Goal: Task Accomplishment & Management: Manage account settings

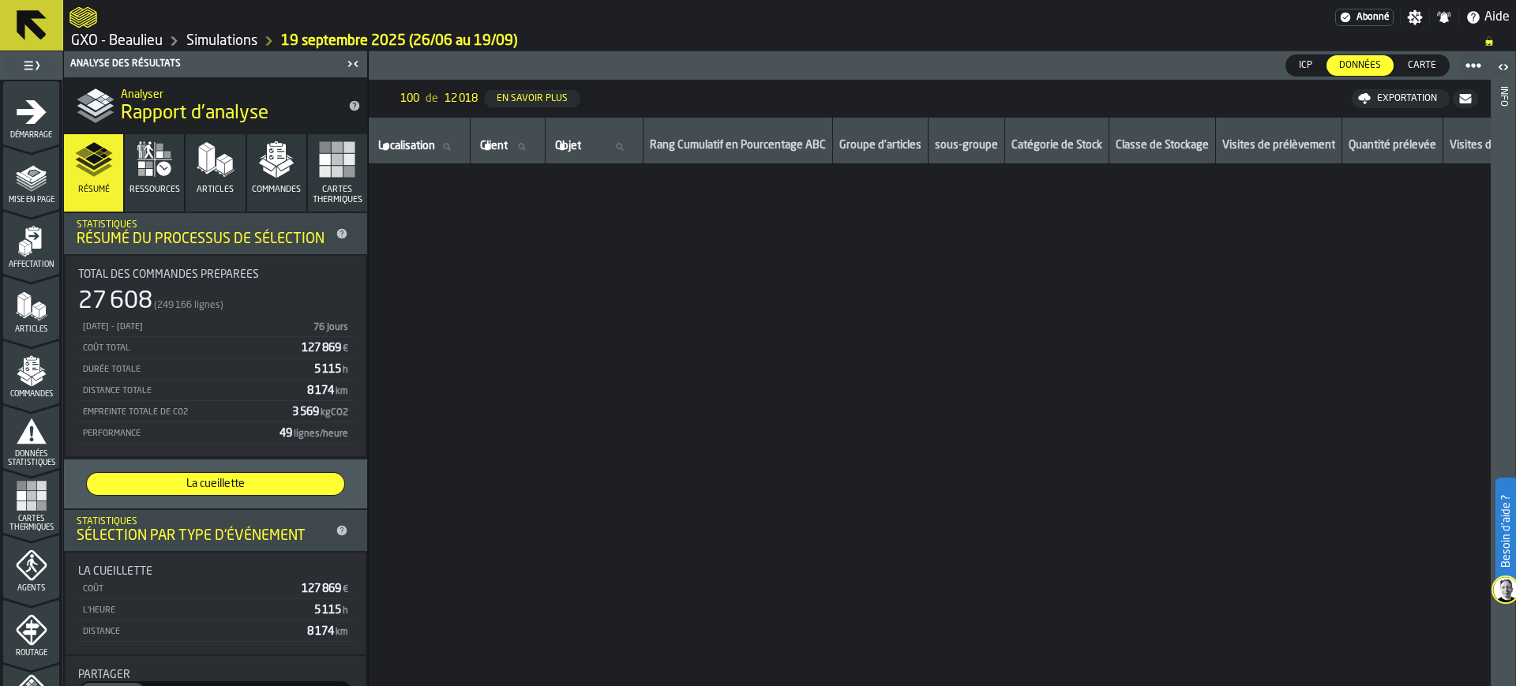
scroll to position [1092, 0]
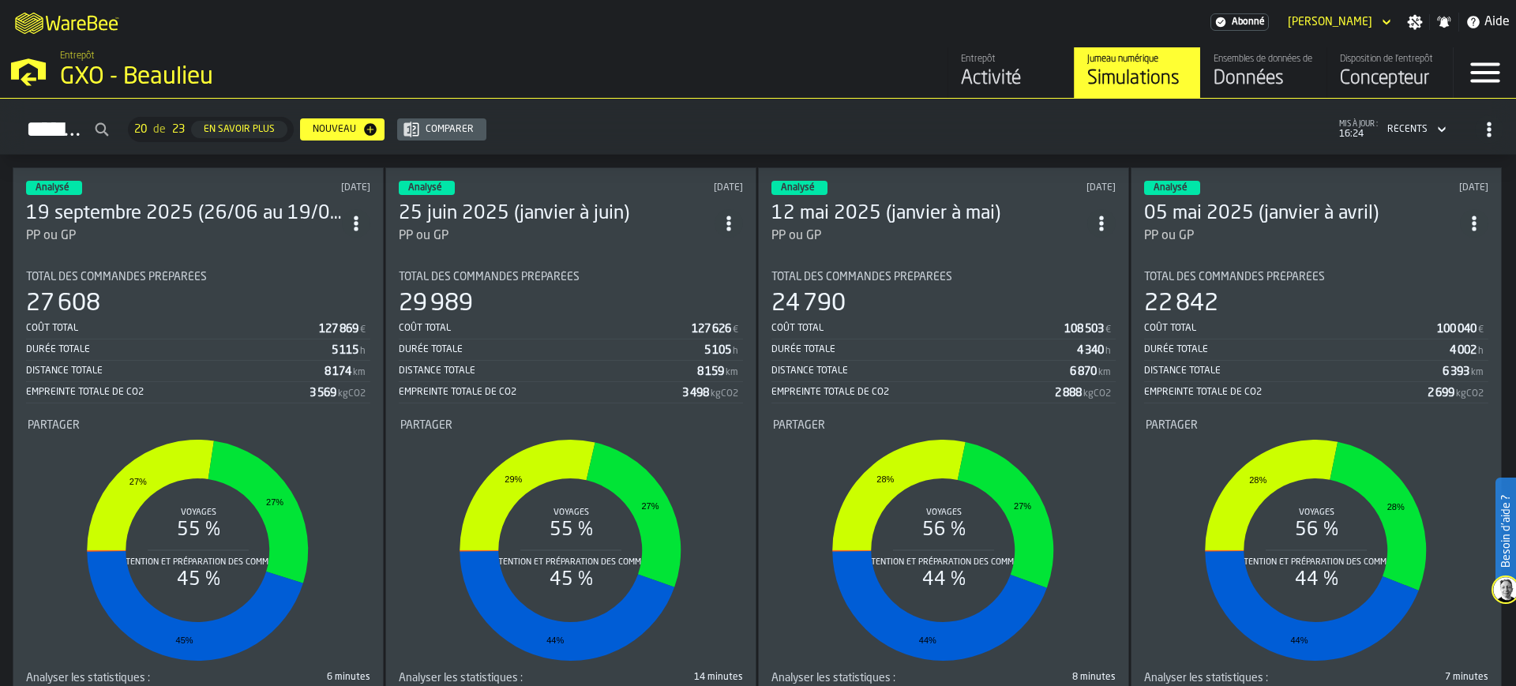
click at [997, 70] on div "Activité" at bounding box center [1011, 78] width 100 height 25
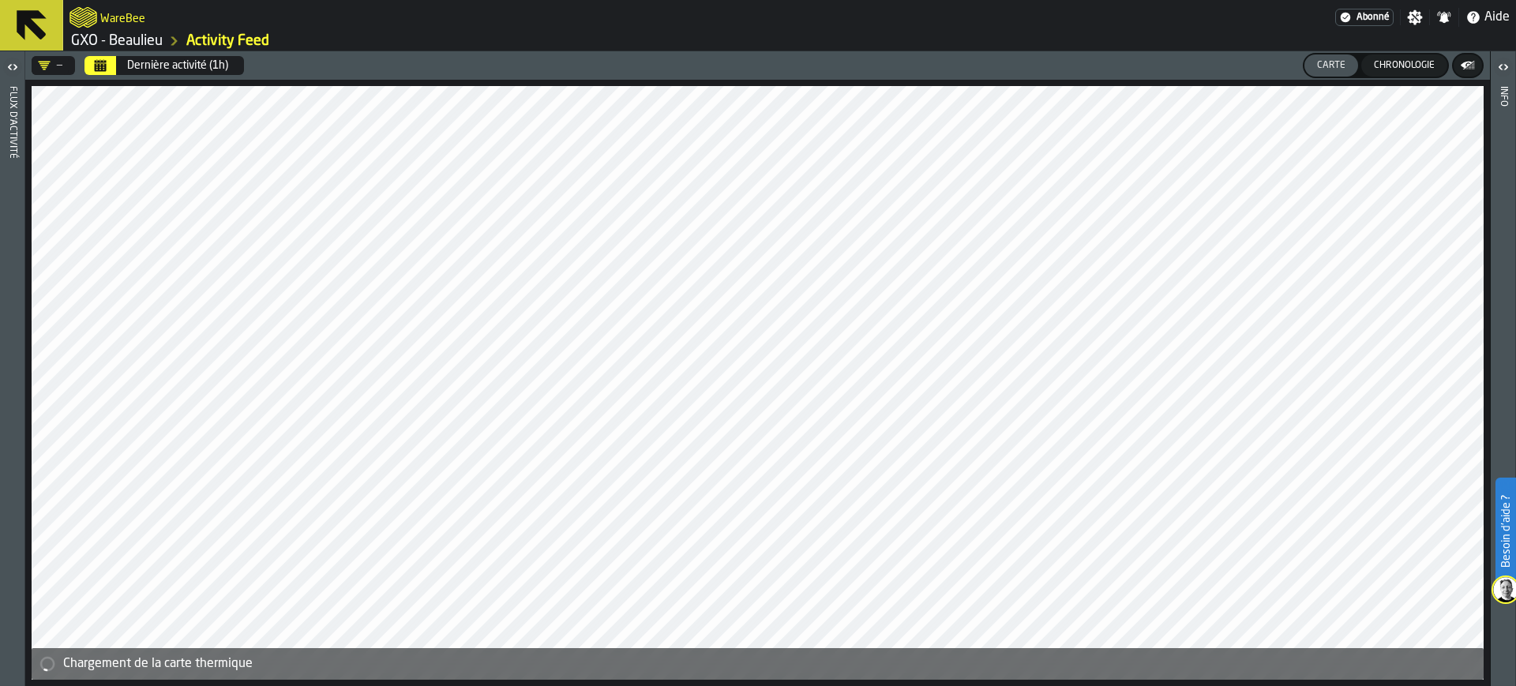
click at [135, 65] on div "Dernière activité (1h)" at bounding box center [177, 65] width 101 height 13
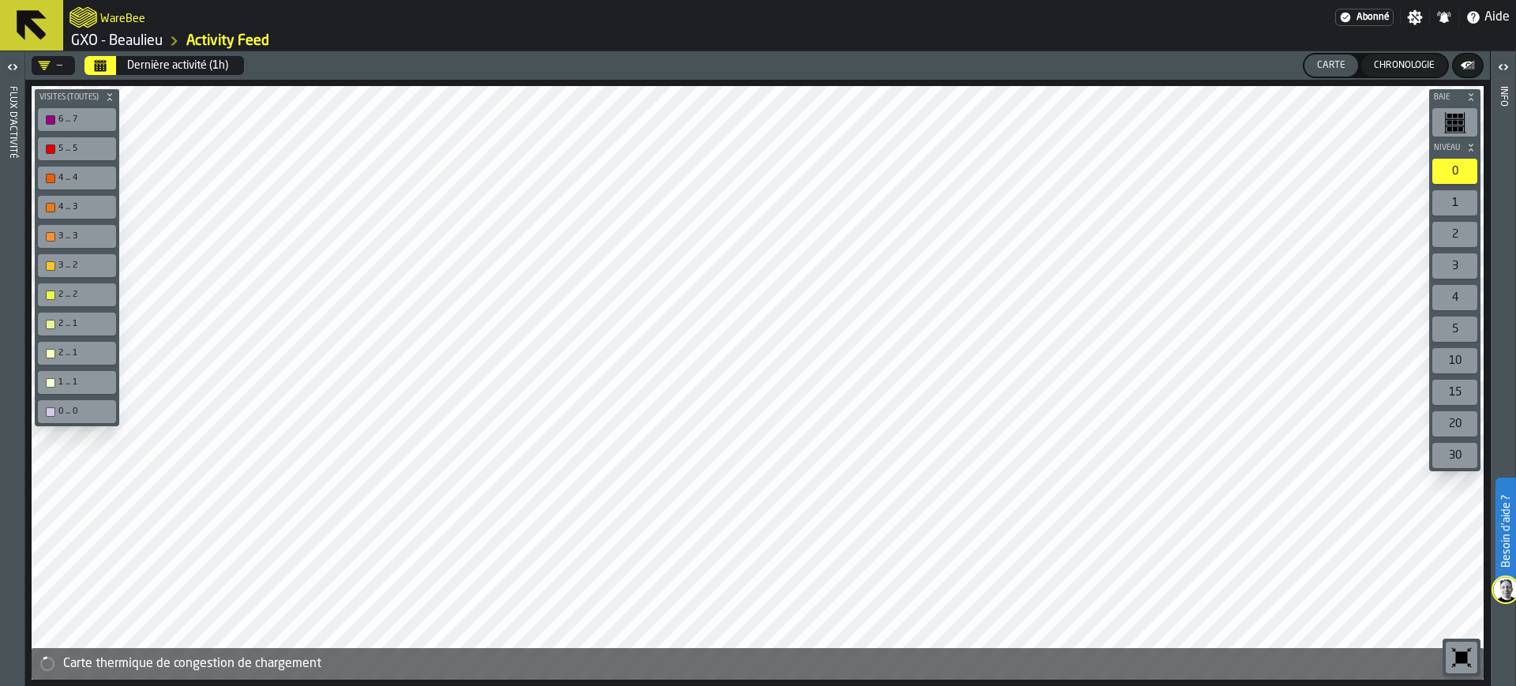
click at [136, 65] on div "Dernière activité (1h)" at bounding box center [177, 65] width 101 height 13
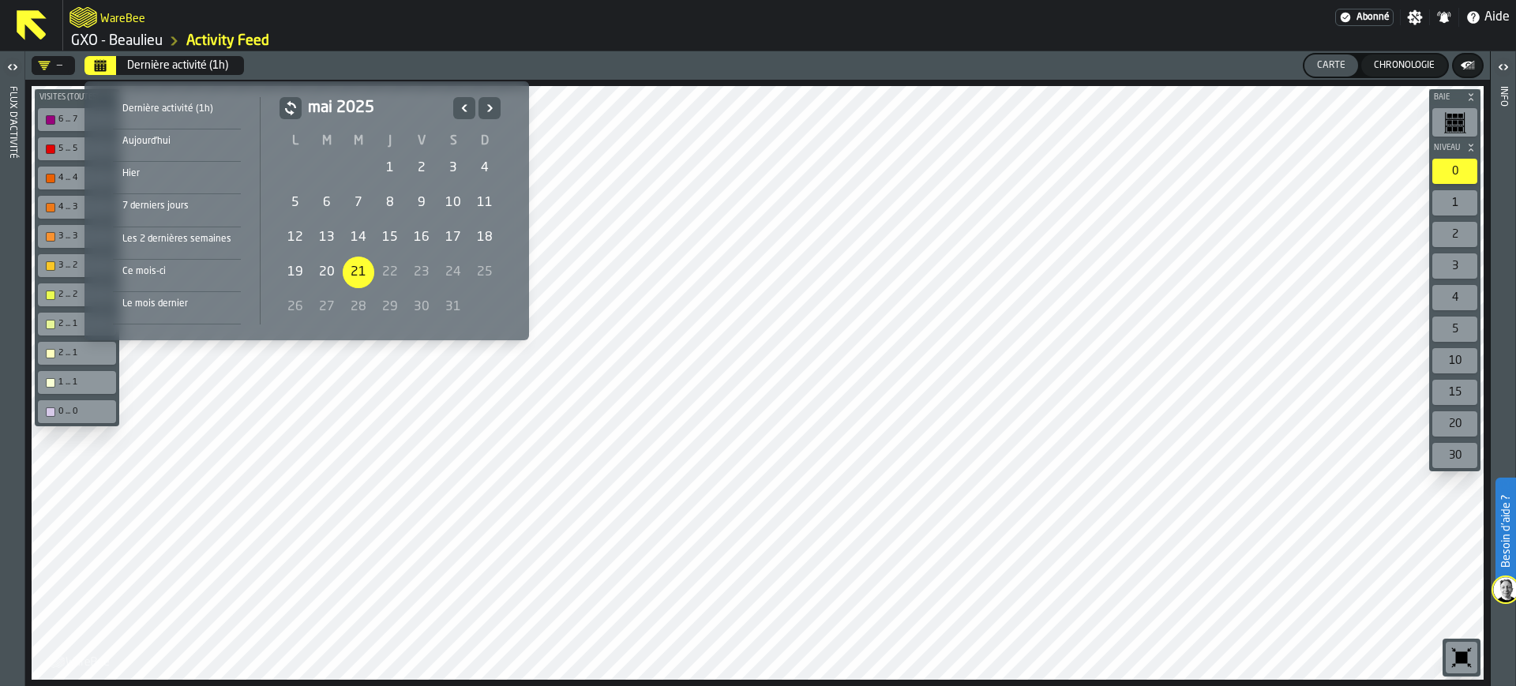
click at [158, 176] on div "Hier" at bounding box center [177, 173] width 128 height 17
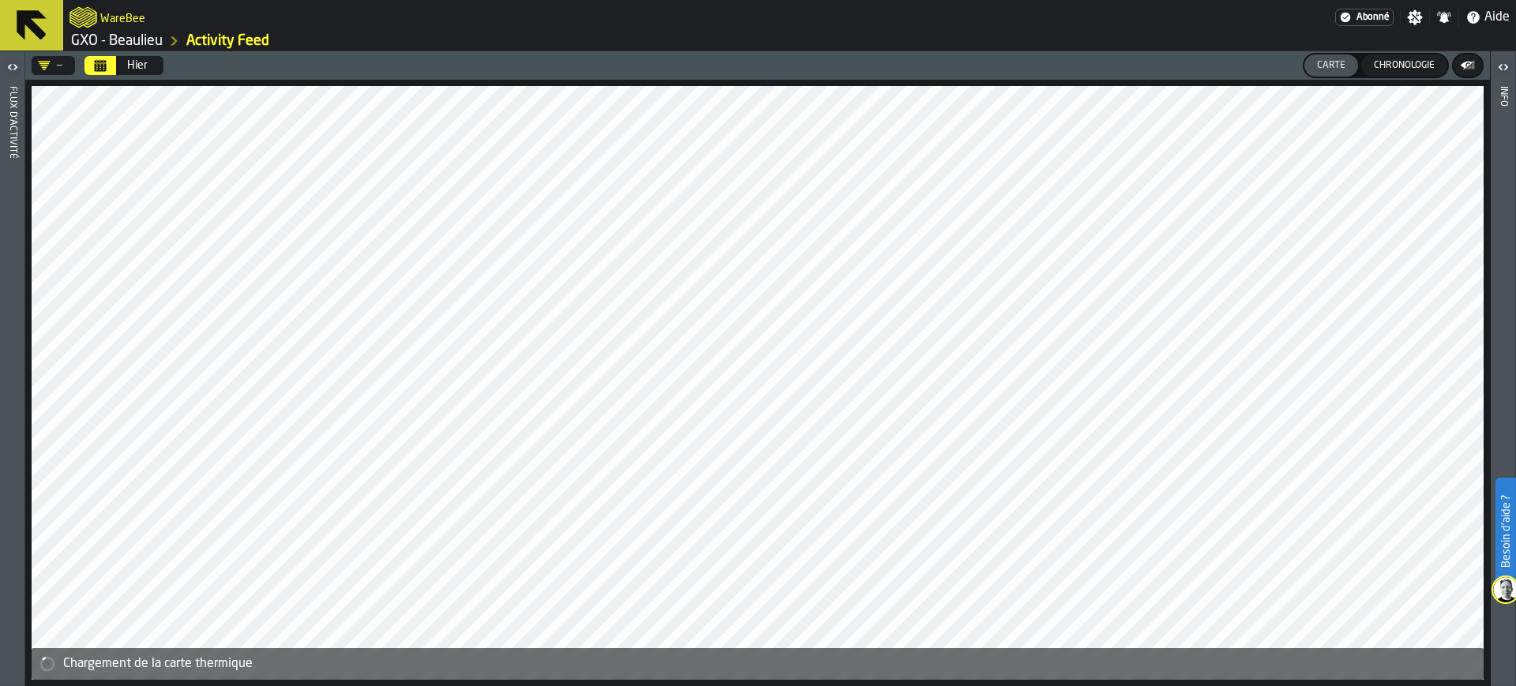
click at [32, 57] on div "—" at bounding box center [50, 65] width 37 height 19
click at [16, 66] on icon "button-toggle-Ouvrir" at bounding box center [12, 67] width 19 height 19
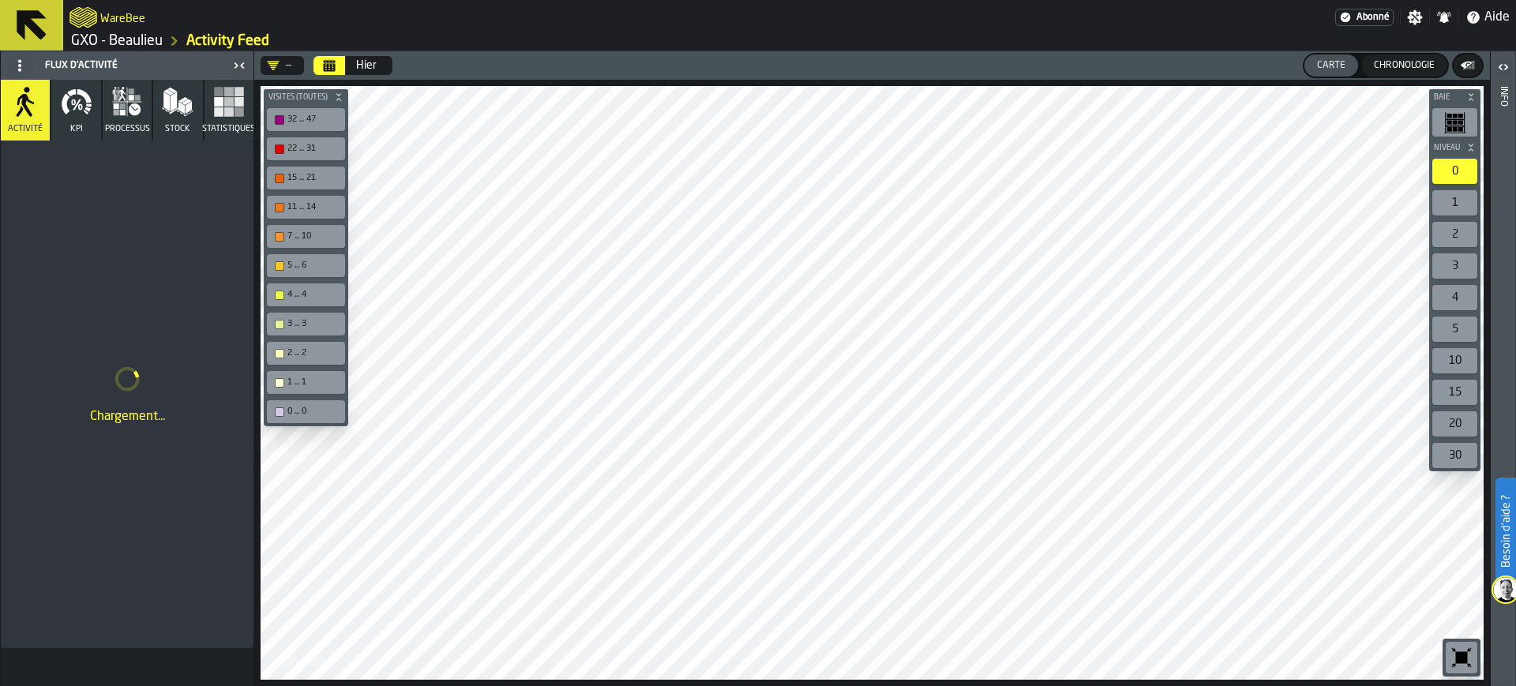
click at [1406, 63] on div "Chronologie" at bounding box center [1404, 65] width 73 height 11
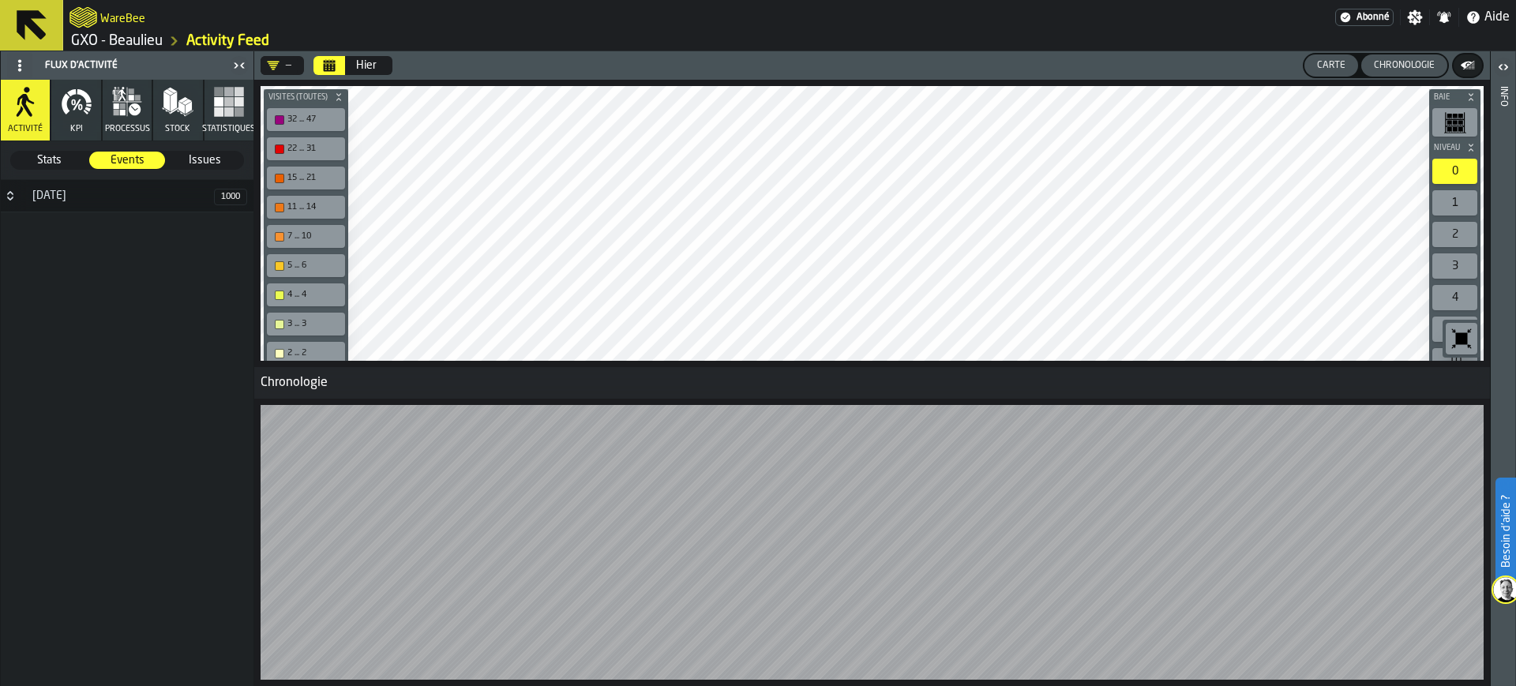
click at [71, 112] on icon "button" at bounding box center [77, 102] width 32 height 32
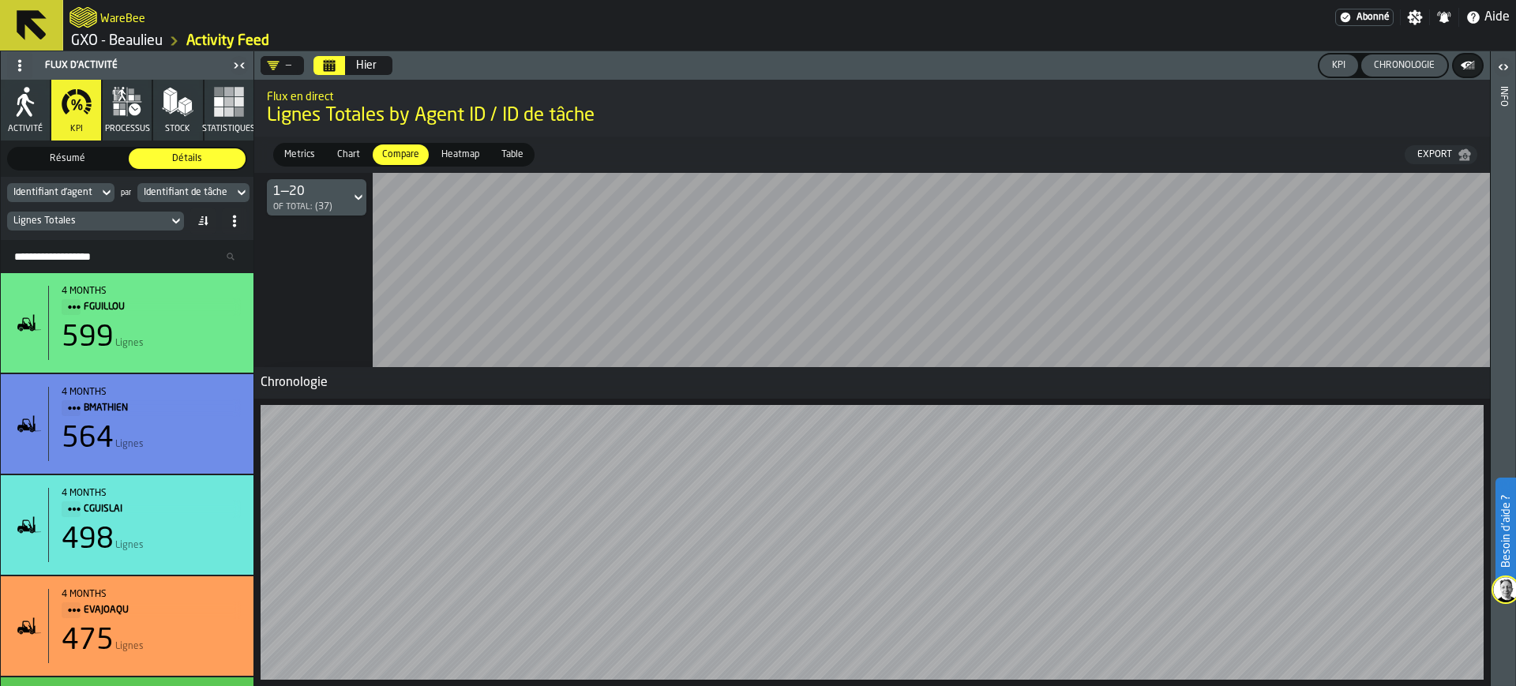
click at [138, 38] on link "GXO - Beaulieu" at bounding box center [117, 40] width 92 height 17
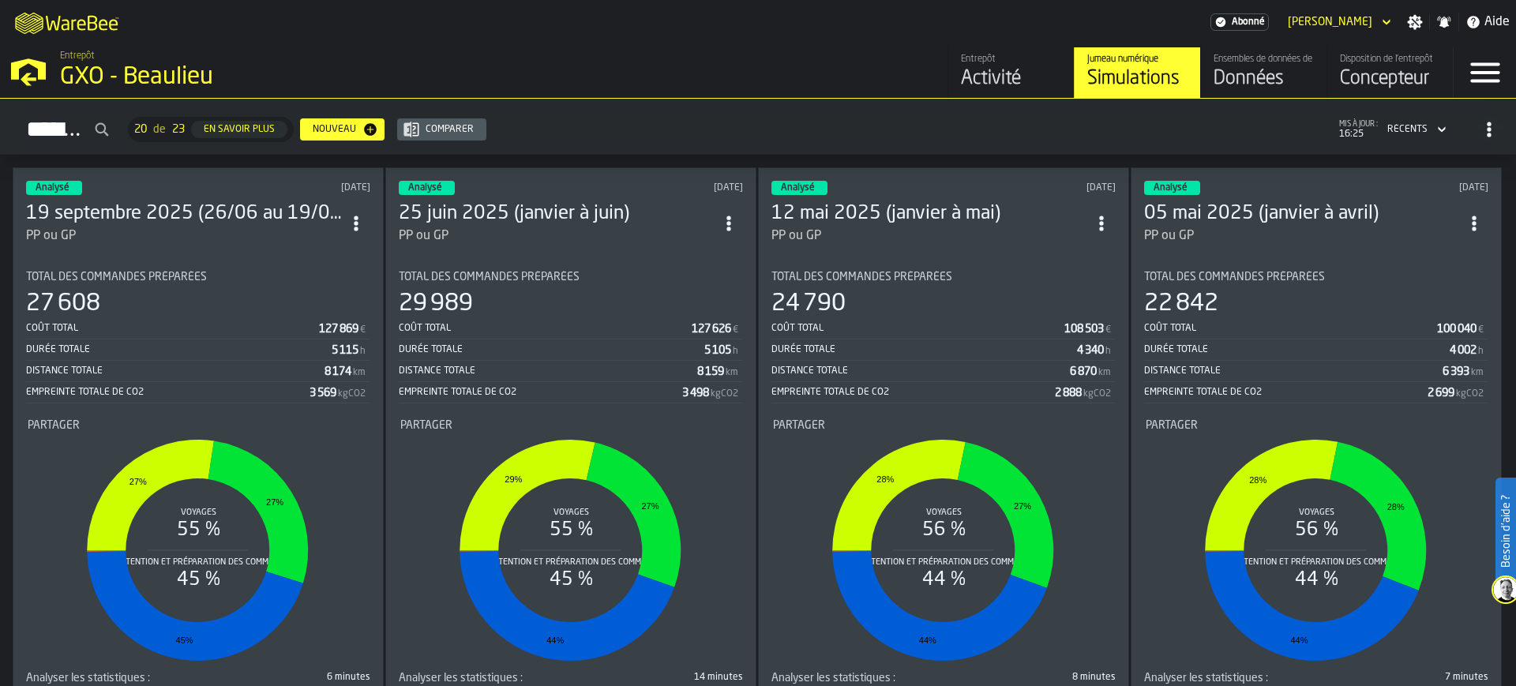
click at [979, 78] on div "Activité" at bounding box center [1011, 78] width 100 height 25
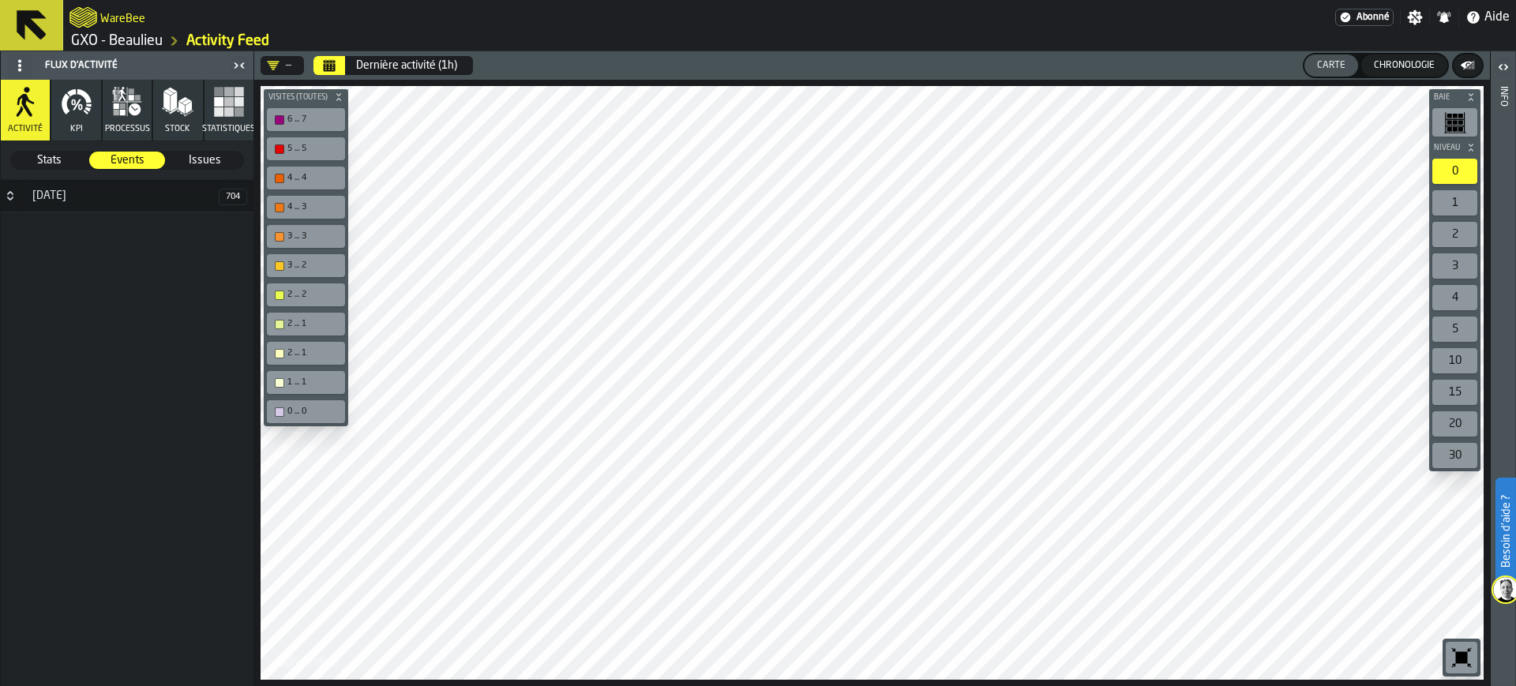
click at [124, 36] on link "GXO - Beaulieu" at bounding box center [117, 40] width 92 height 17
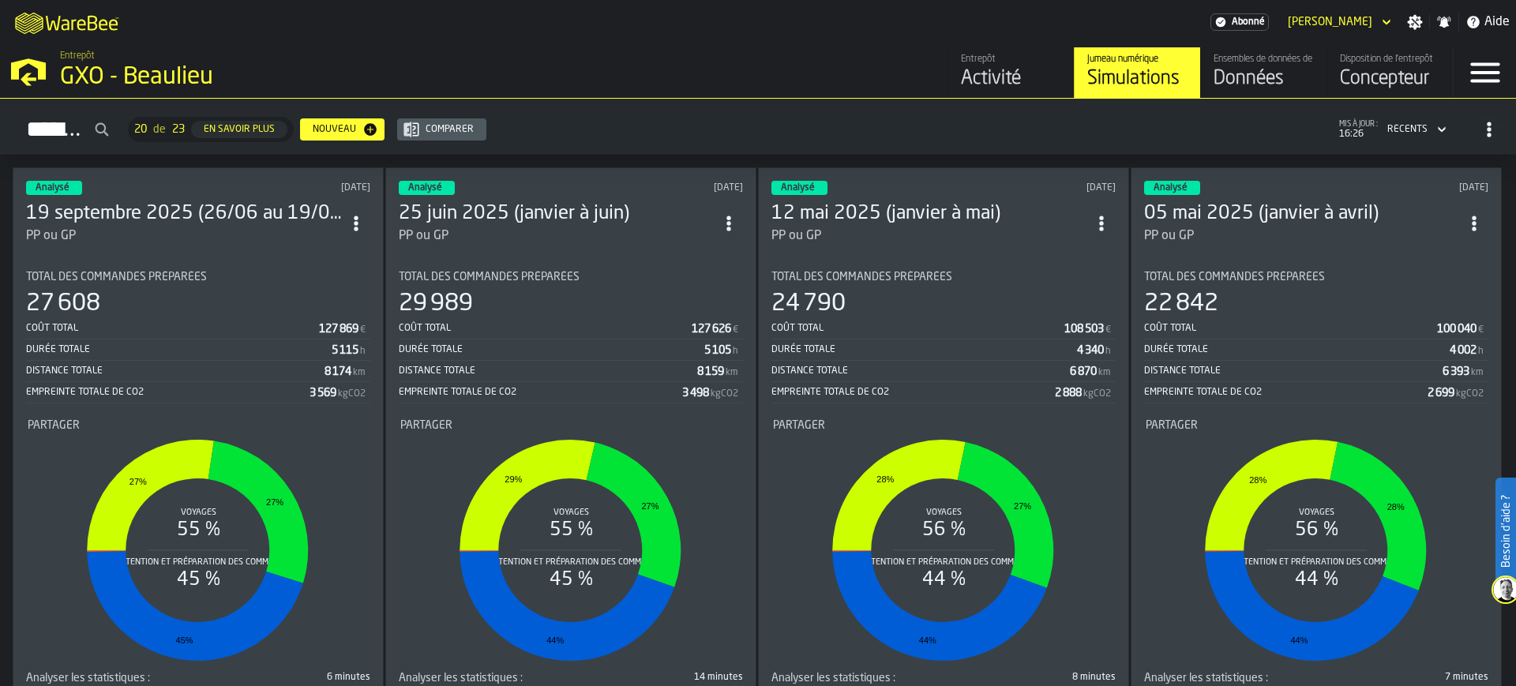
click at [1418, 19] on icon "button-toggle-Paramètres" at bounding box center [1415, 22] width 16 height 16
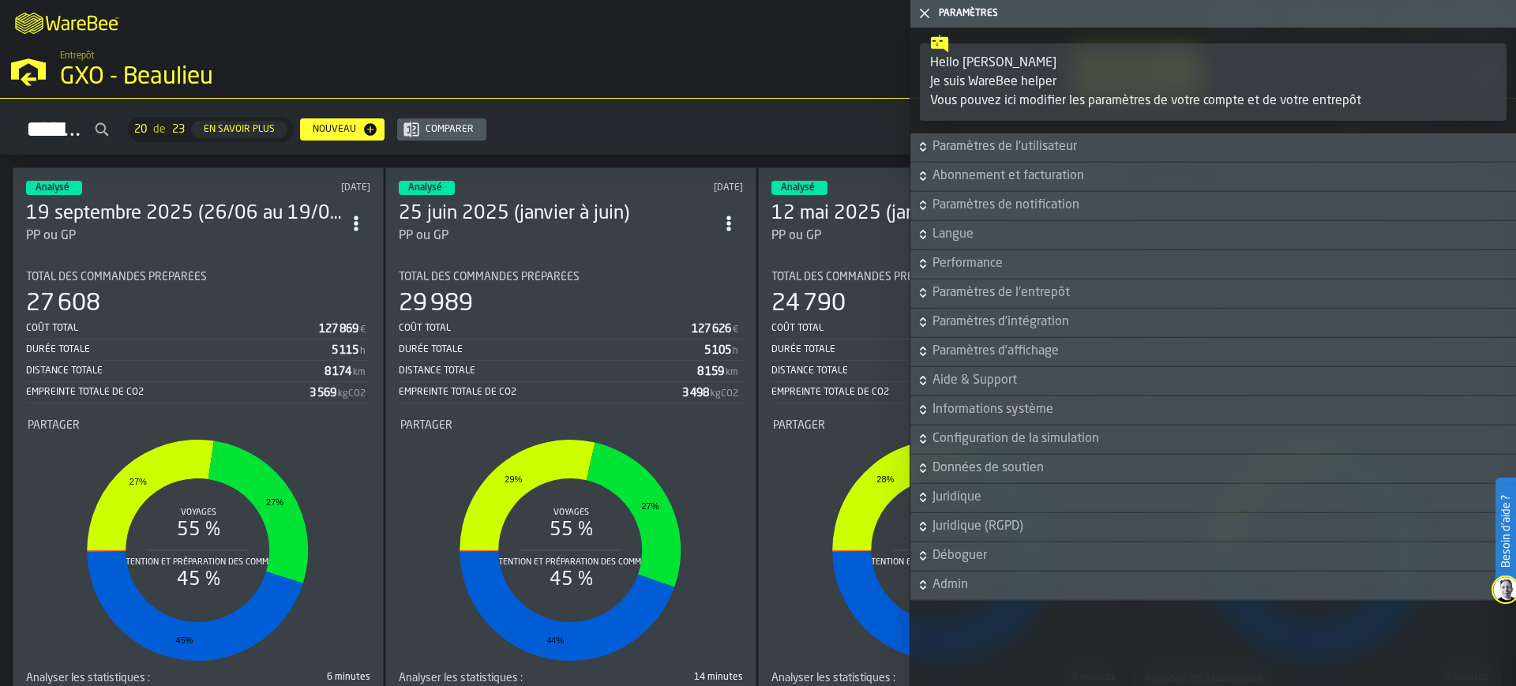
click at [986, 321] on span "Paramètres d'intégration" at bounding box center [1223, 322] width 581 height 19
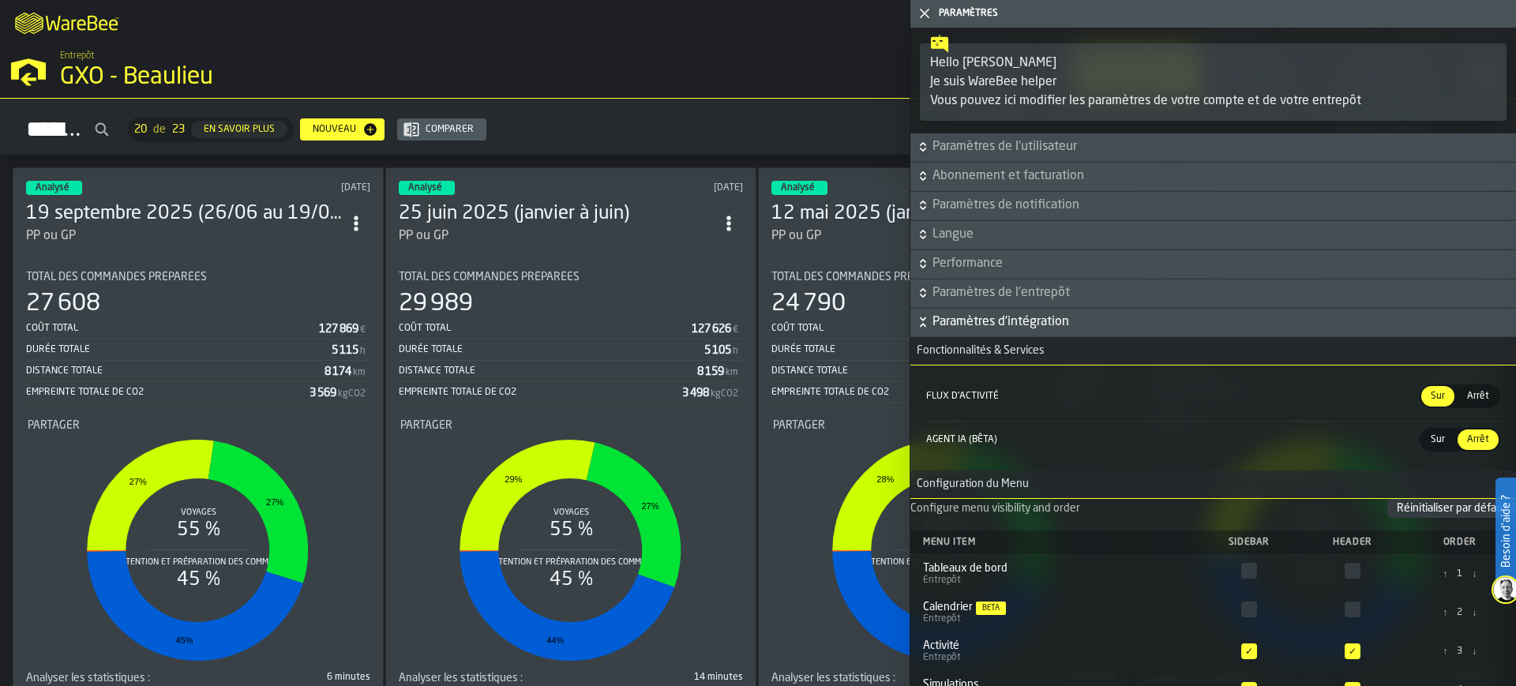
click at [1471, 394] on span "Arrêt" at bounding box center [1478, 396] width 35 height 14
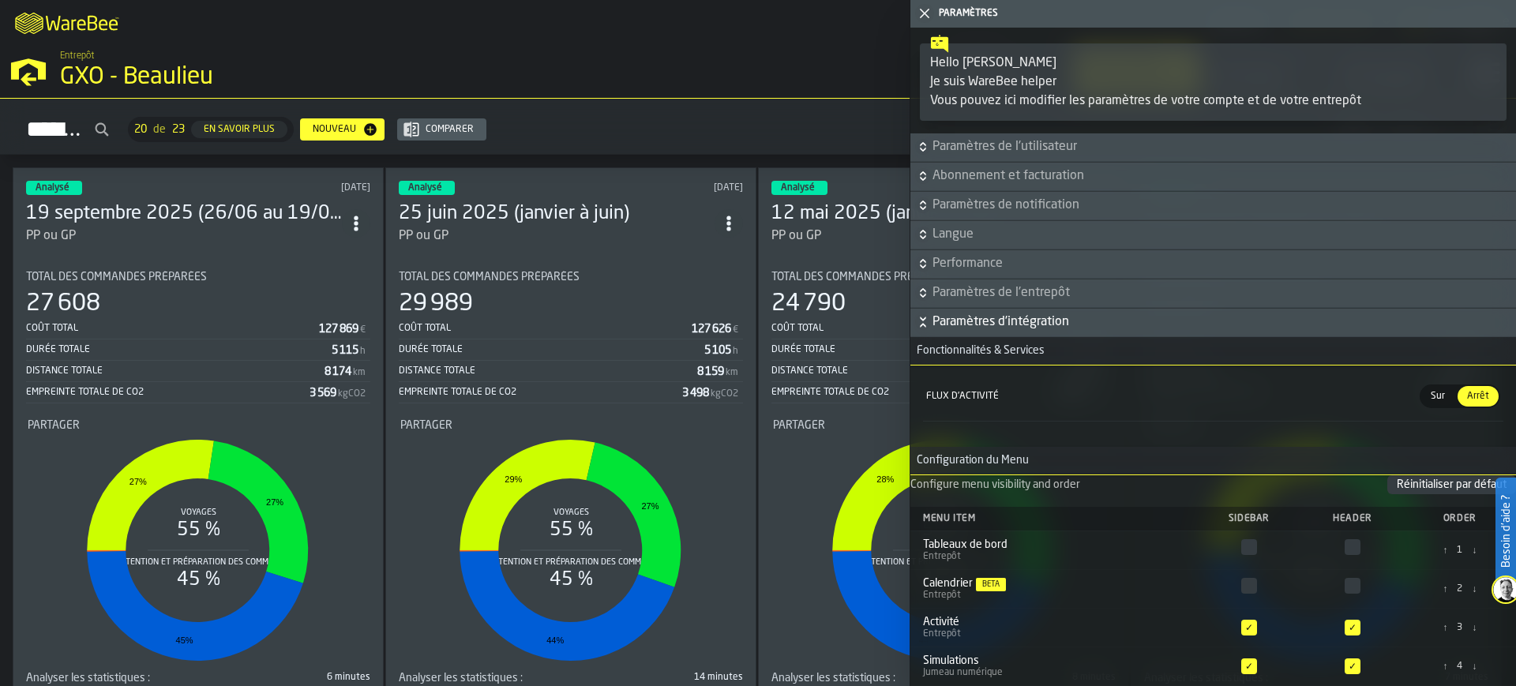
click at [790, 62] on div "Entrepôt Activité Jumeau numérique Simulations Ensembles de données de l'entrep…" at bounding box center [1090, 72] width 727 height 51
click at [926, 11] on icon "button-toggle-Fermez-moi" at bounding box center [924, 13] width 19 height 19
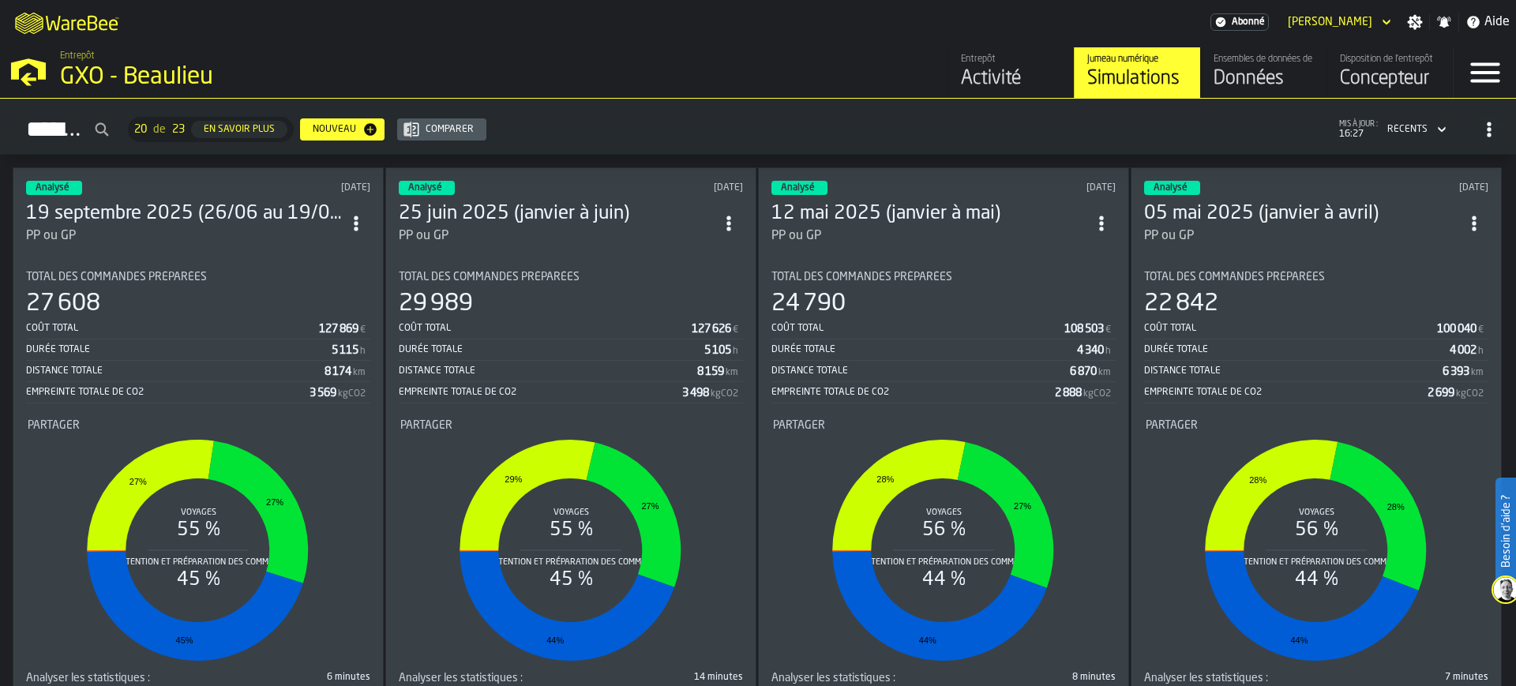
click at [989, 69] on div "Activité" at bounding box center [1011, 78] width 100 height 25
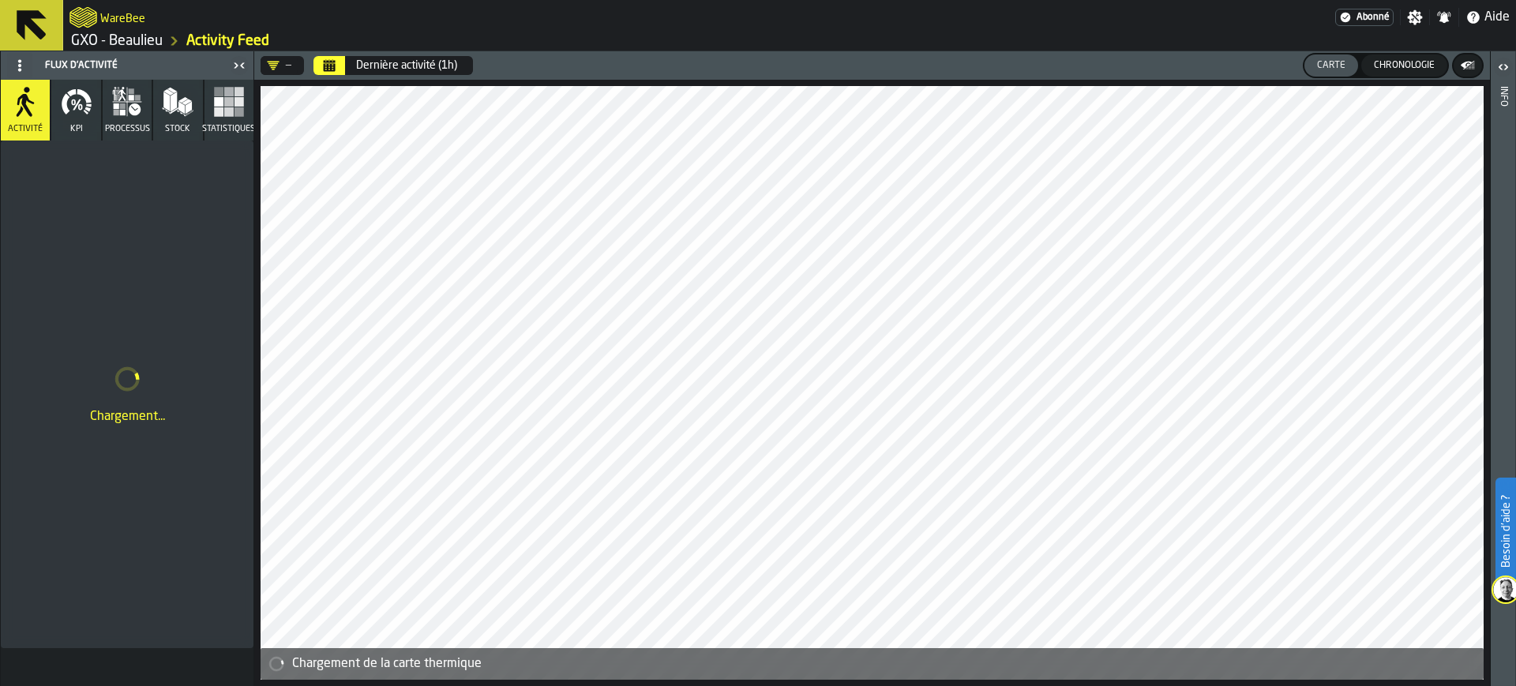
click at [118, 38] on link "GXO - Beaulieu" at bounding box center [117, 40] width 92 height 17
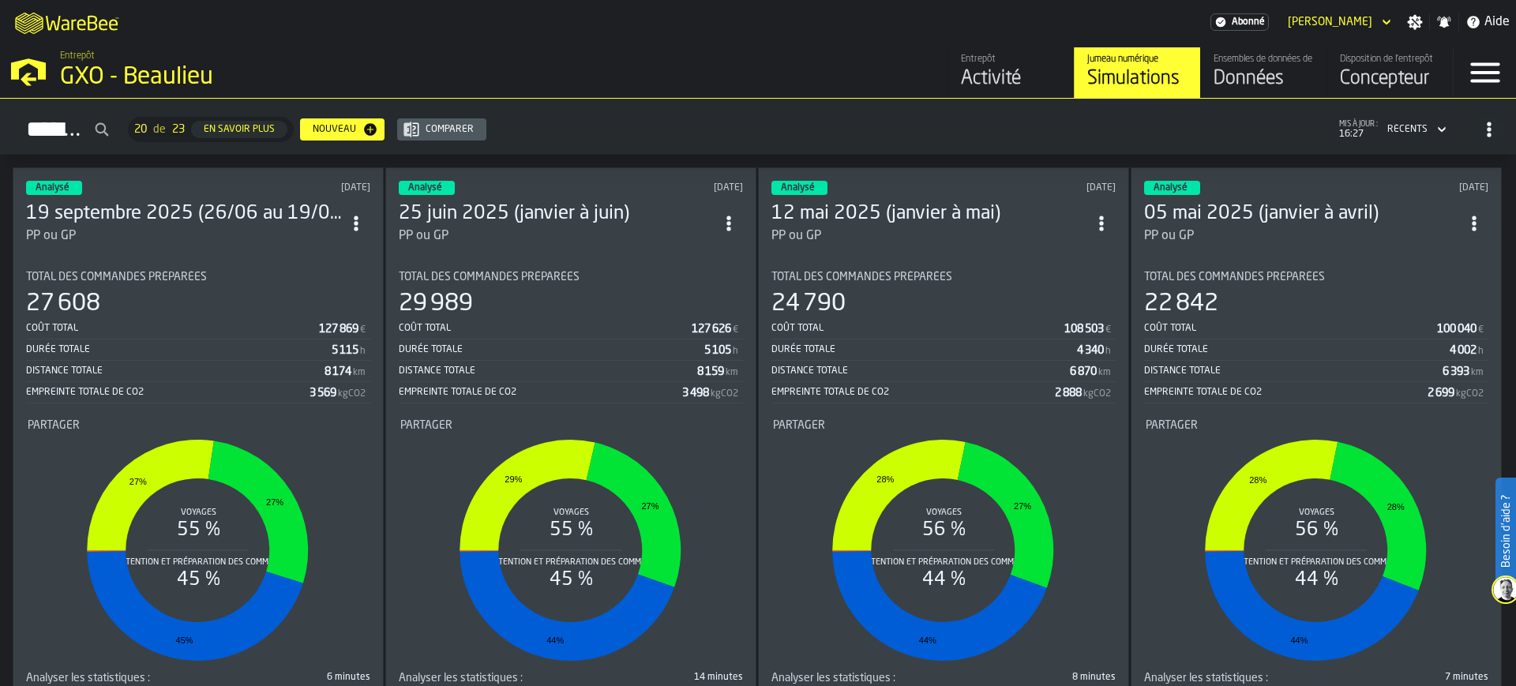
click at [1420, 19] on icon "button-toggle-Paramètres" at bounding box center [1415, 22] width 15 height 15
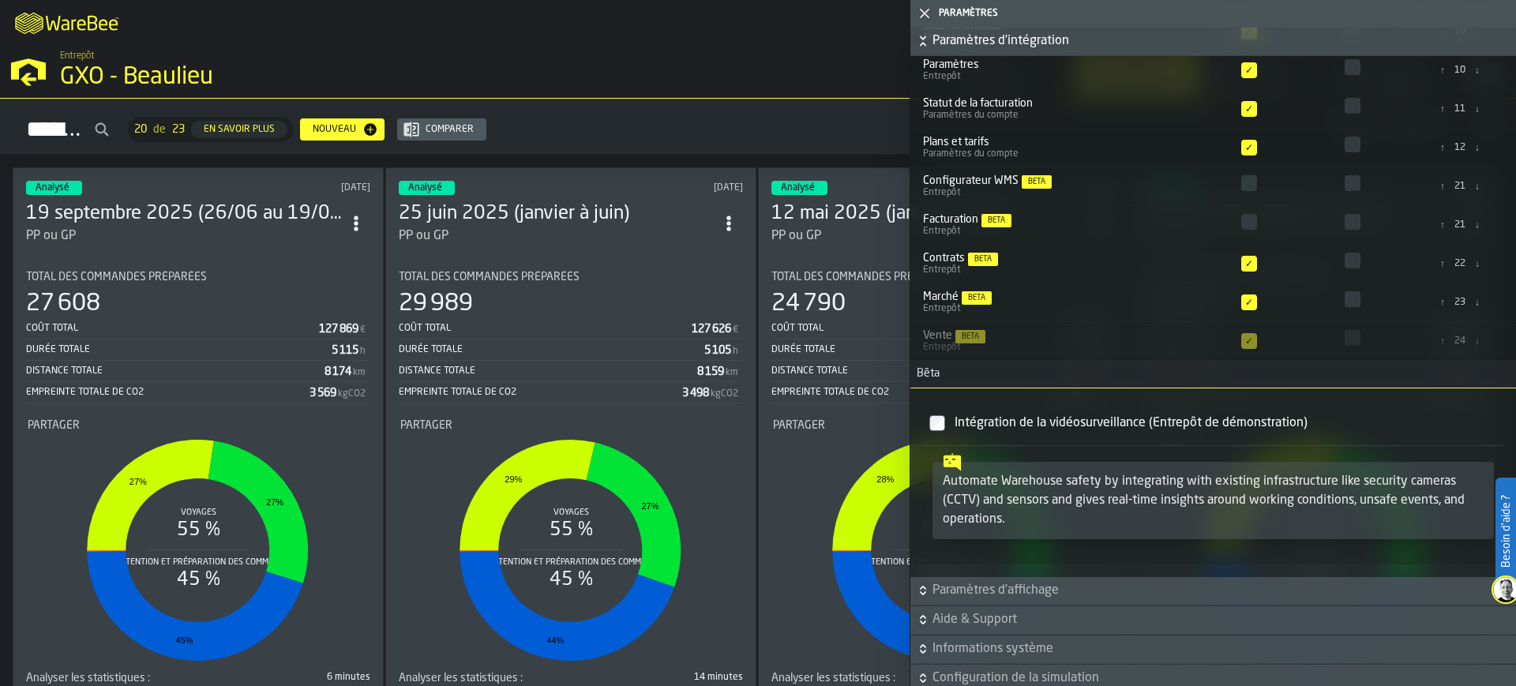
scroll to position [395, 0]
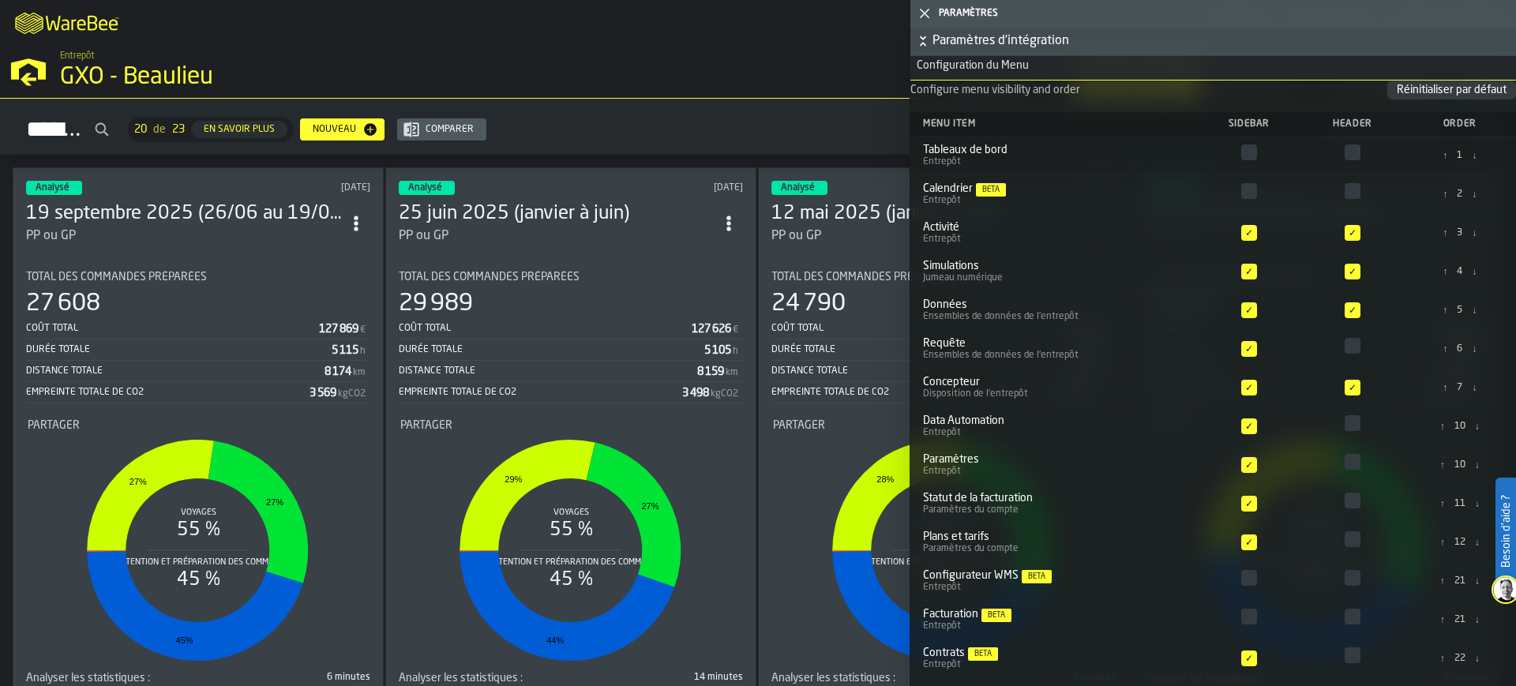
click at [885, 83] on div "Entrepôt Activité Jumeau numérique Simulations Ensembles de données de l'entrep…" at bounding box center [1090, 72] width 727 height 51
click at [841, 75] on div "Entrepôt Activité Jumeau numérique Simulations Ensembles de données de l'entrep…" at bounding box center [1090, 72] width 727 height 51
click at [837, 70] on div "Entrepôt Activité Jumeau numérique Simulations Ensembles de données de l'entrep…" at bounding box center [1090, 72] width 727 height 51
click at [922, 9] on icon "button-toggle-Fermez-moi" at bounding box center [924, 13] width 19 height 19
